Goal: Find specific page/section: Find specific page/section

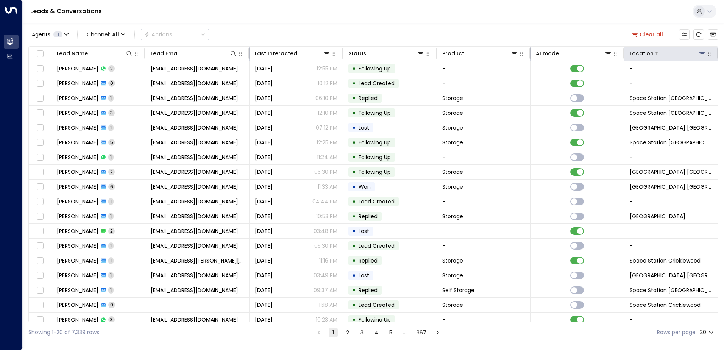
click at [700, 52] on icon at bounding box center [701, 53] width 5 height 3
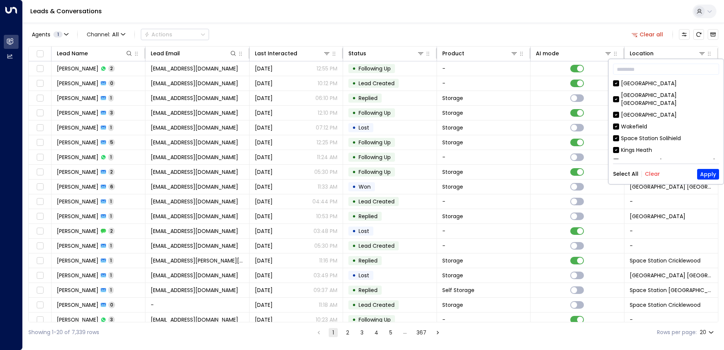
click at [654, 176] on button "Clear" at bounding box center [652, 174] width 15 height 6
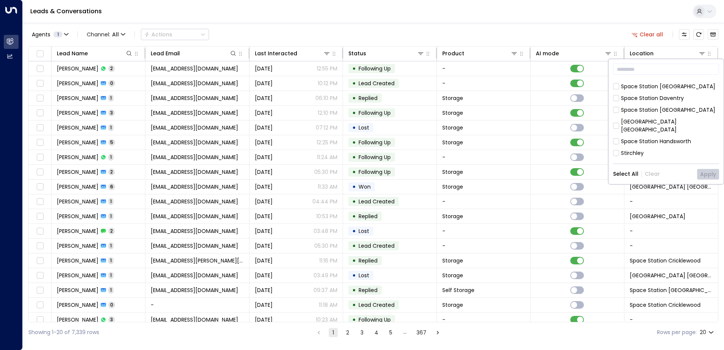
scroll to position [151, 0]
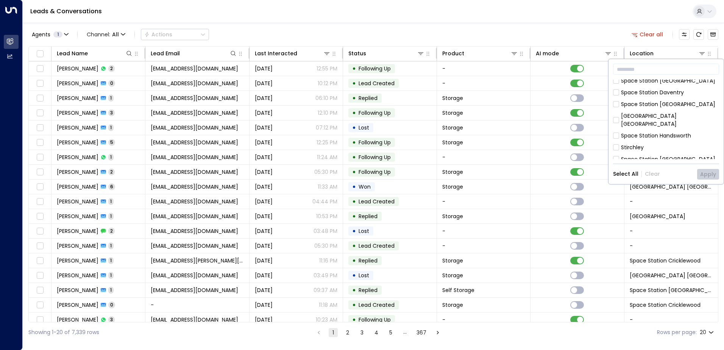
click at [631, 155] on div "Space Station [GEOGRAPHIC_DATA]" at bounding box center [668, 159] width 94 height 8
click at [710, 173] on button "Apply" at bounding box center [708, 174] width 22 height 11
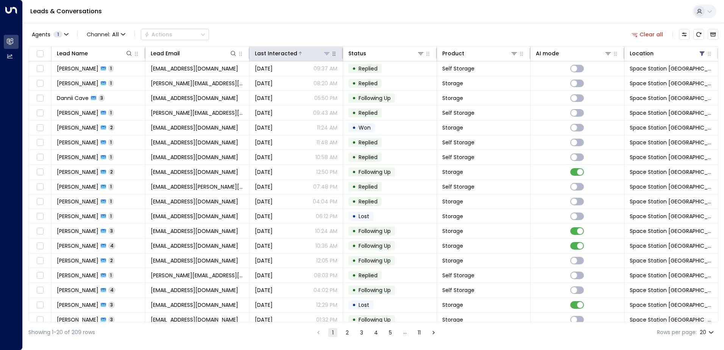
click at [302, 51] on div at bounding box center [314, 54] width 34 height 8
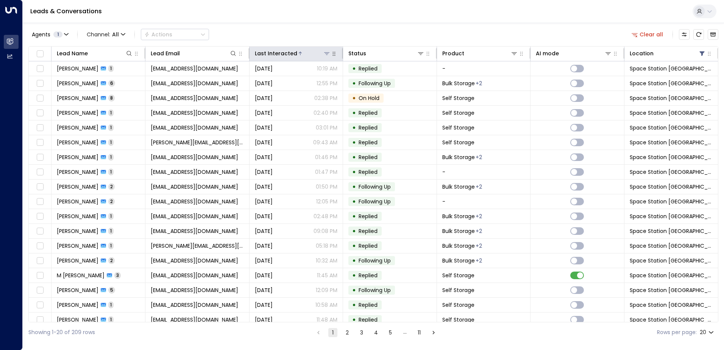
click at [297, 50] on div at bounding box center [314, 54] width 34 height 8
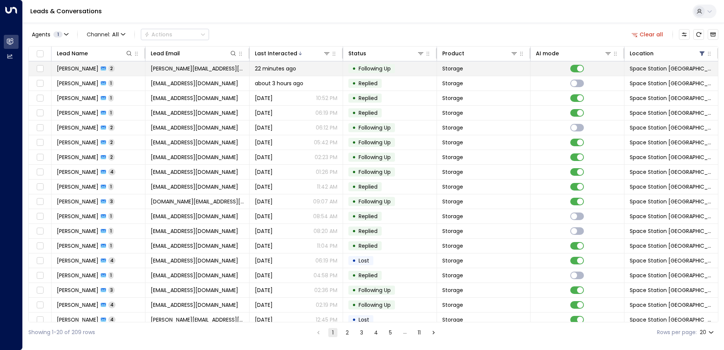
click at [282, 72] on span "22 minutes ago" at bounding box center [275, 69] width 41 height 8
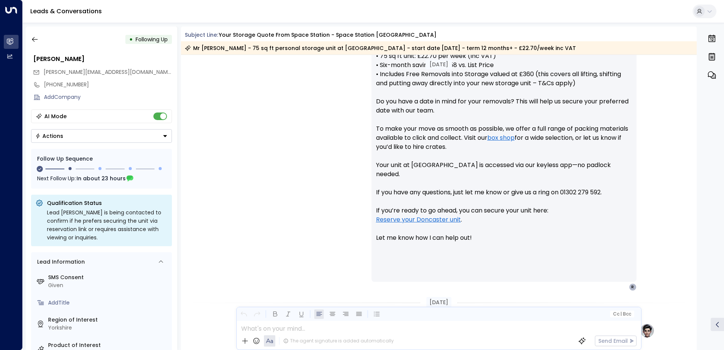
scroll to position [315, 0]
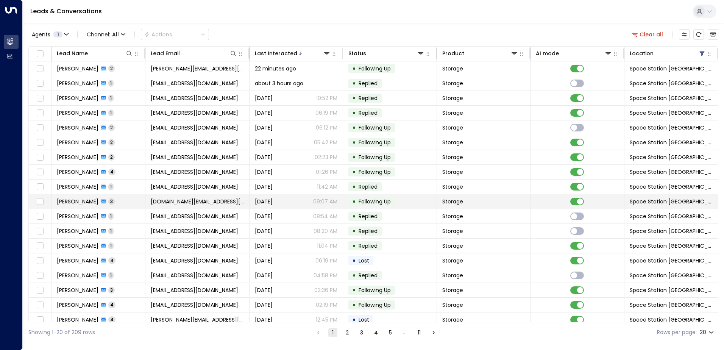
click at [129, 202] on td "[PERSON_NAME] 3" at bounding box center [98, 201] width 94 height 14
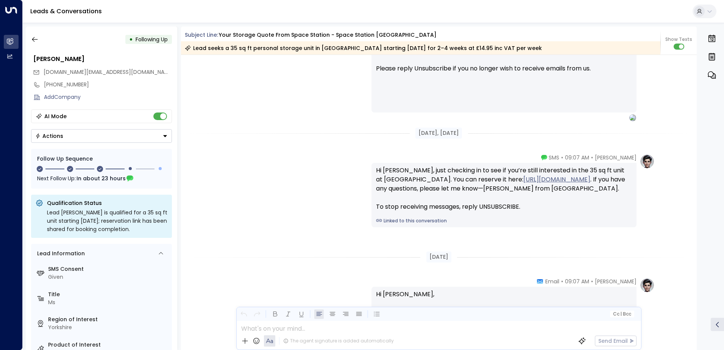
scroll to position [728, 0]
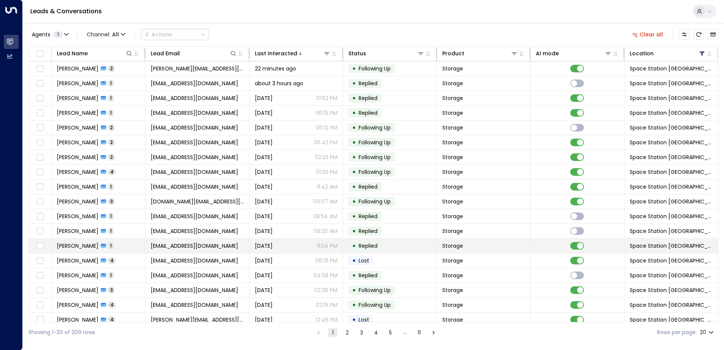
scroll to position [37, 0]
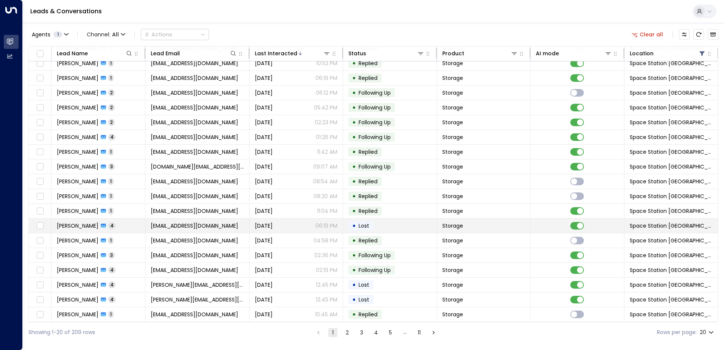
click at [196, 225] on span "[EMAIL_ADDRESS][DOMAIN_NAME]" at bounding box center [194, 226] width 87 height 8
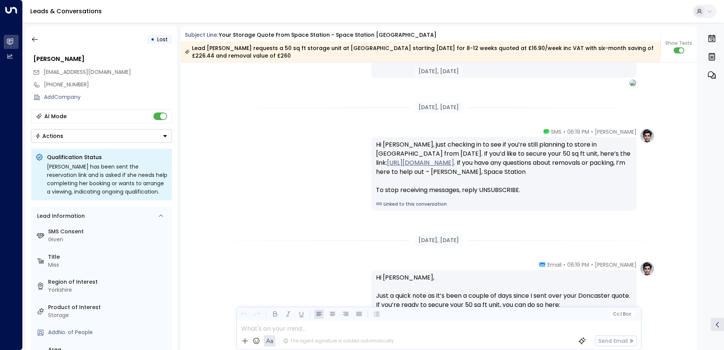
scroll to position [825, 0]
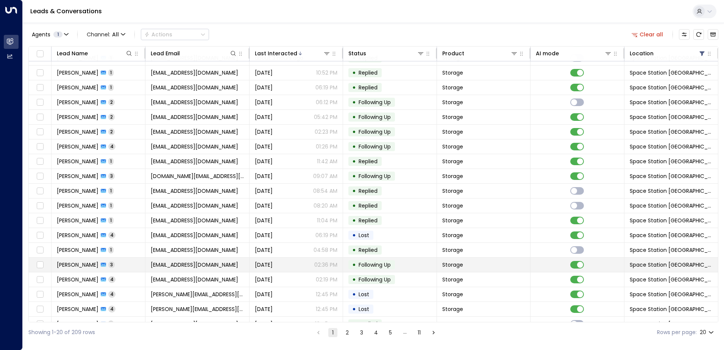
scroll to position [37, 0]
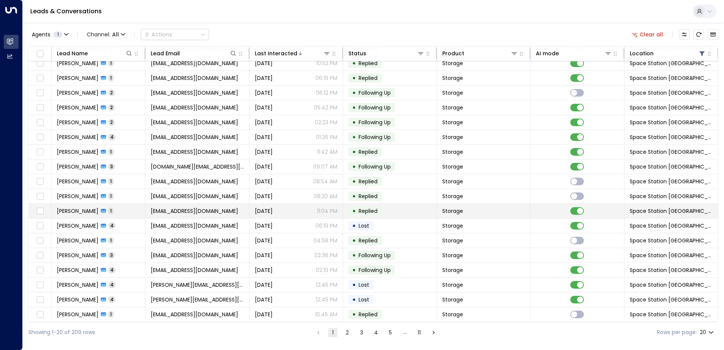
click at [131, 204] on td "[PERSON_NAME] 1" at bounding box center [98, 211] width 94 height 14
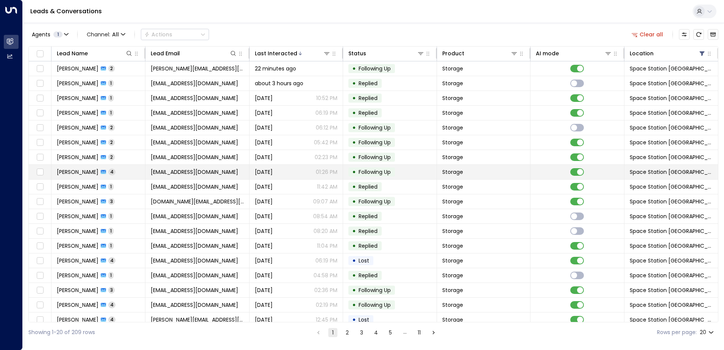
click at [189, 167] on td "[EMAIL_ADDRESS][DOMAIN_NAME]" at bounding box center [197, 172] width 104 height 14
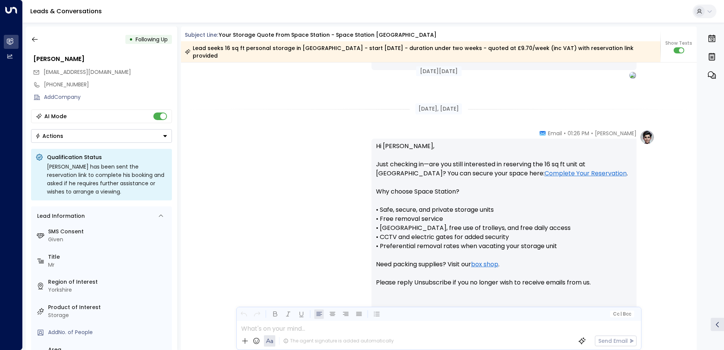
scroll to position [422, 0]
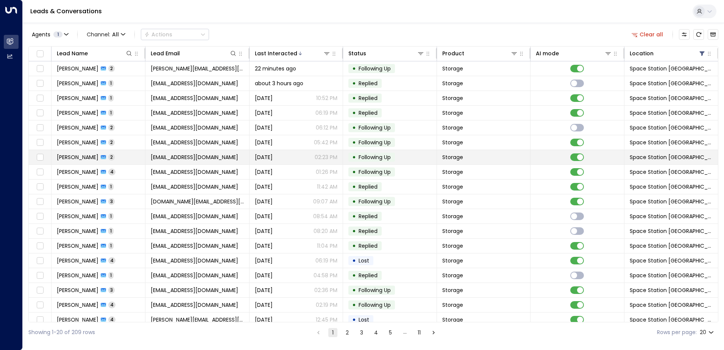
click at [132, 160] on td "[PERSON_NAME] 2" at bounding box center [98, 157] width 94 height 14
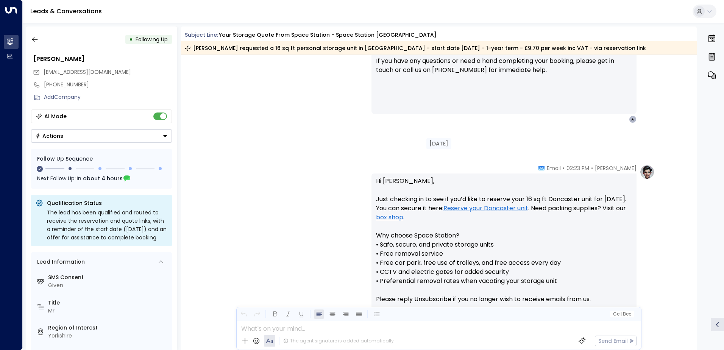
scroll to position [307, 0]
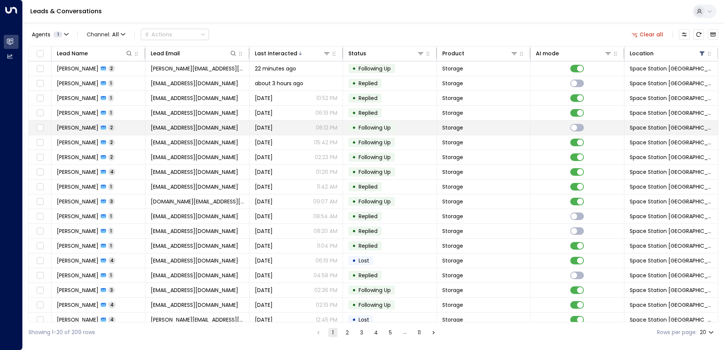
click at [127, 129] on td "[PERSON_NAME] 2" at bounding box center [98, 127] width 94 height 14
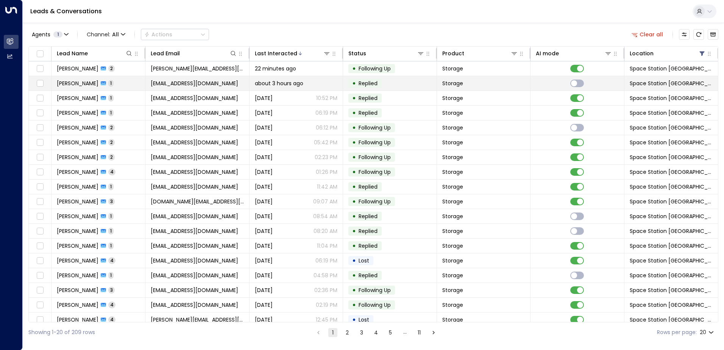
click at [395, 86] on td "• Replied" at bounding box center [390, 83] width 94 height 14
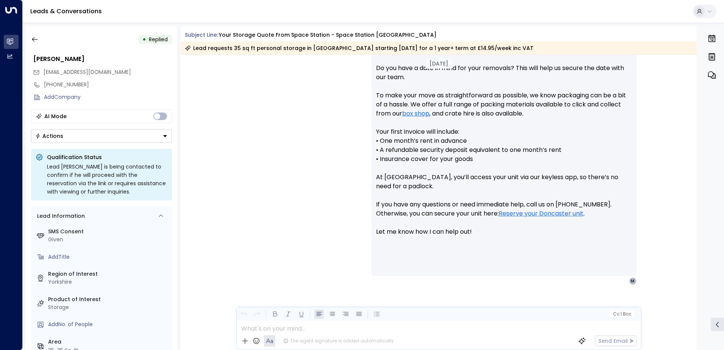
scroll to position [353, 0]
